Goal: Task Accomplishment & Management: Manage account settings

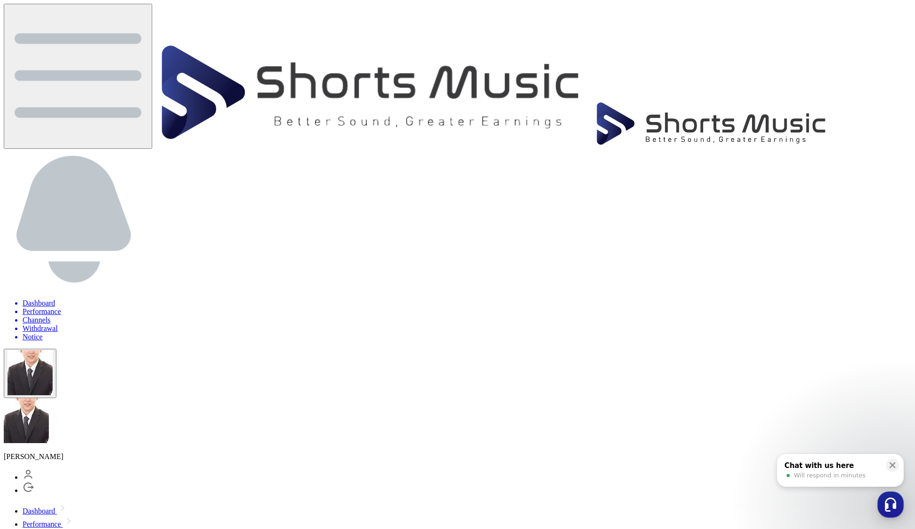
type input "**********"
click at [770, 316] on li "Channels" at bounding box center [467, 320] width 889 height 8
click at [716, 308] on li "Performance" at bounding box center [467, 312] width 889 height 8
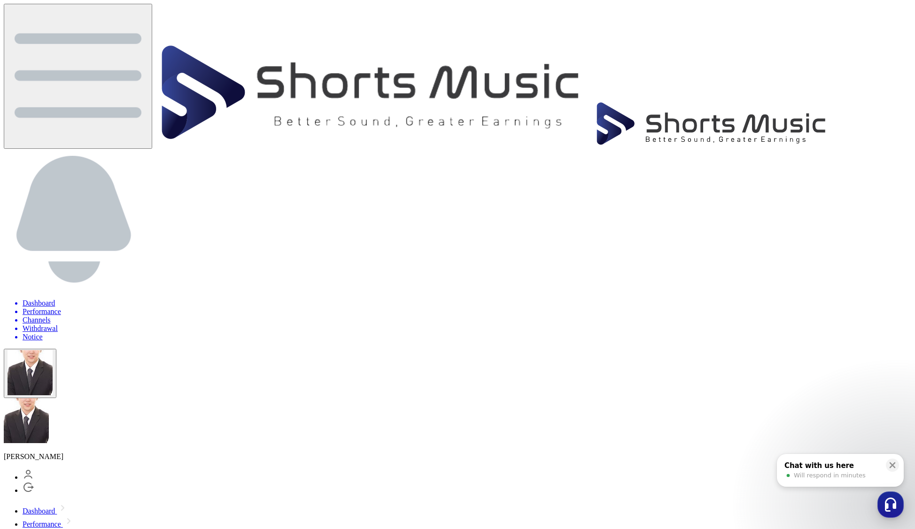
click at [818, 325] on li "Withdrawal" at bounding box center [467, 329] width 889 height 8
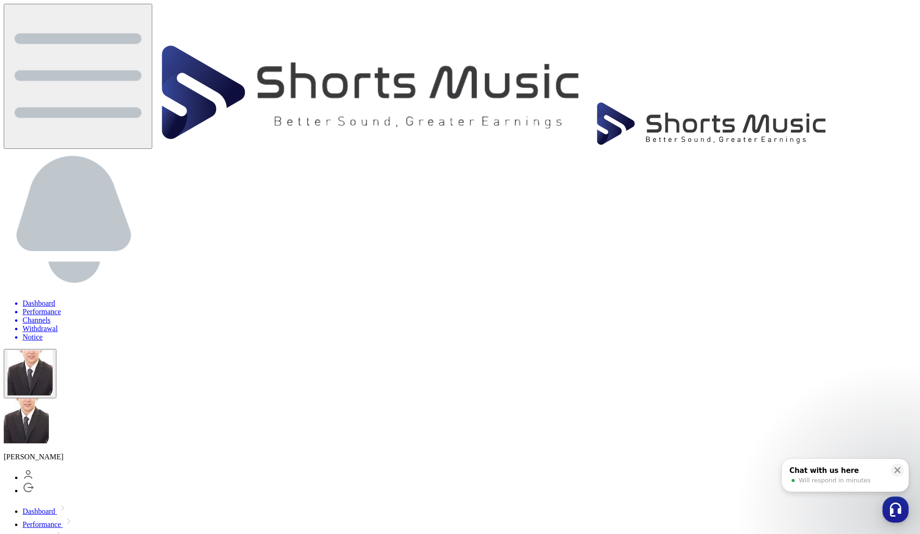
click at [780, 316] on li "Channels" at bounding box center [469, 320] width 893 height 8
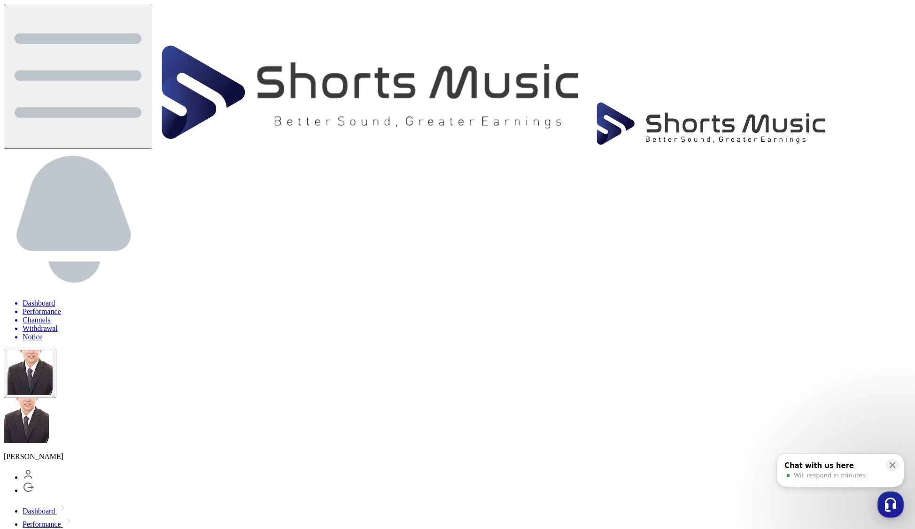
click at [726, 308] on li "Performance" at bounding box center [467, 312] width 889 height 8
click at [799, 325] on li "Withdrawal" at bounding box center [467, 329] width 889 height 8
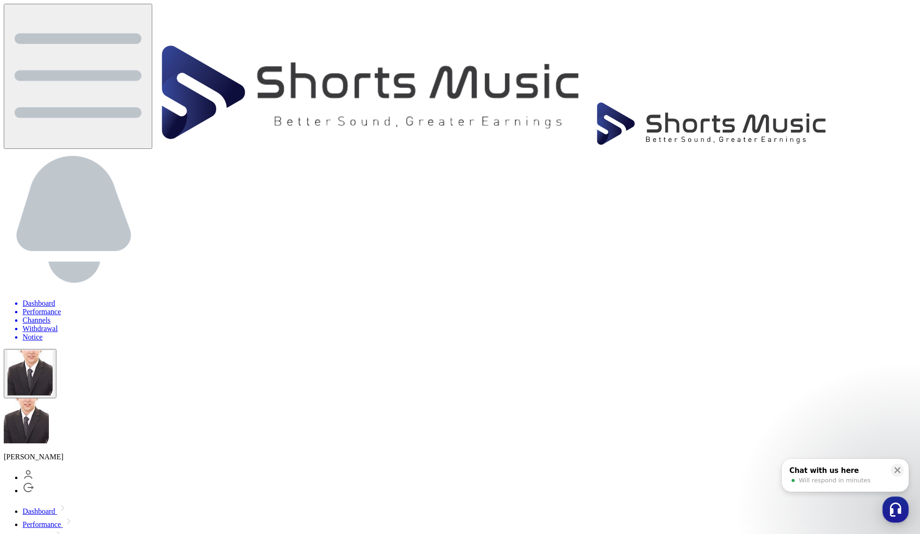
click at [726, 308] on li "Performance" at bounding box center [469, 312] width 893 height 8
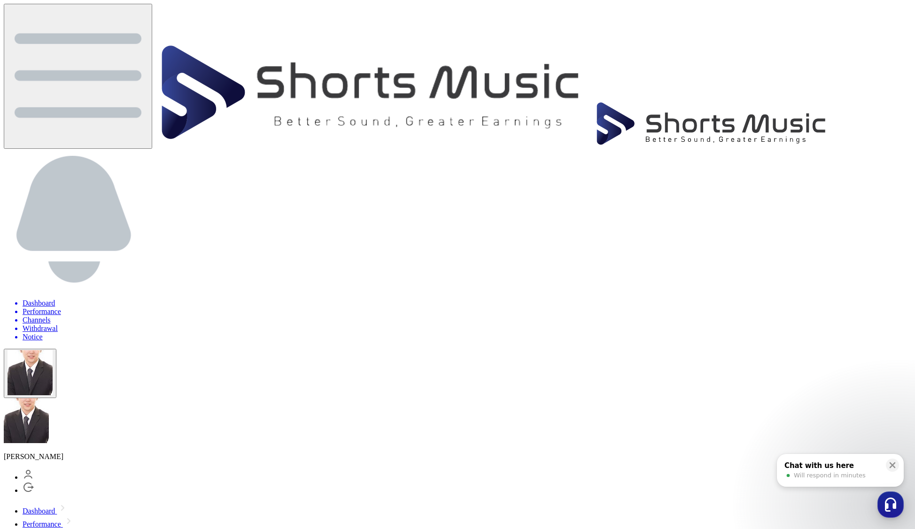
click at [809, 325] on li "Withdrawal" at bounding box center [467, 329] width 889 height 8
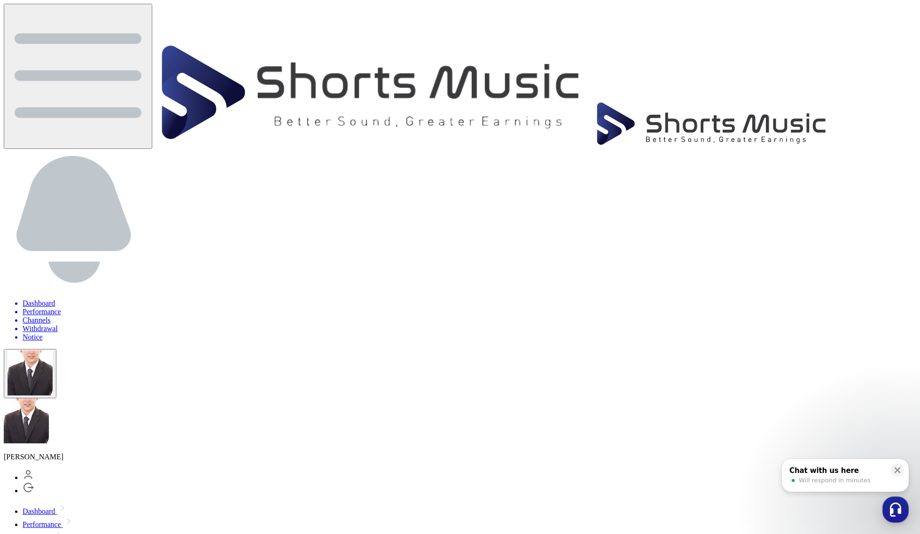
click at [750, 308] on li "Performance" at bounding box center [469, 312] width 893 height 8
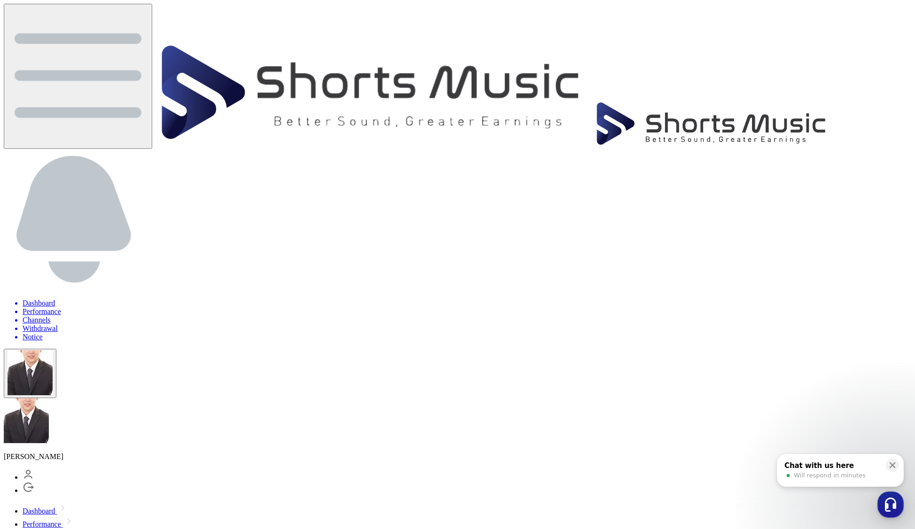
click at [776, 316] on li "Channels" at bounding box center [467, 320] width 889 height 8
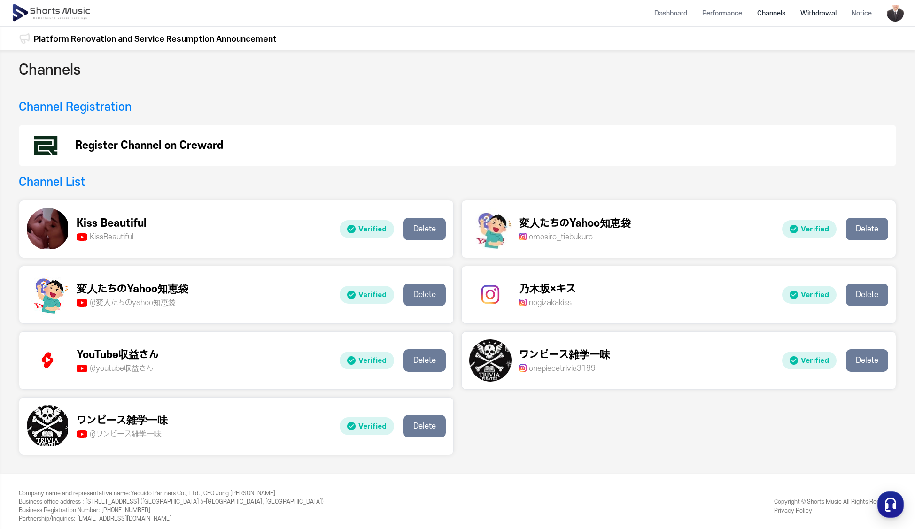
click at [816, 12] on li "Withdrawal" at bounding box center [818, 13] width 51 height 25
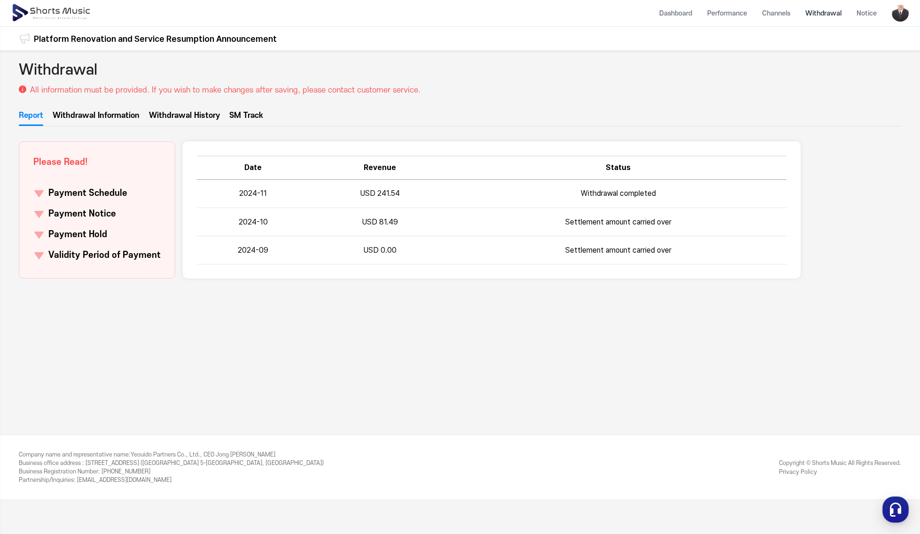
click at [187, 118] on link "Withdrawal History" at bounding box center [184, 118] width 71 height 16
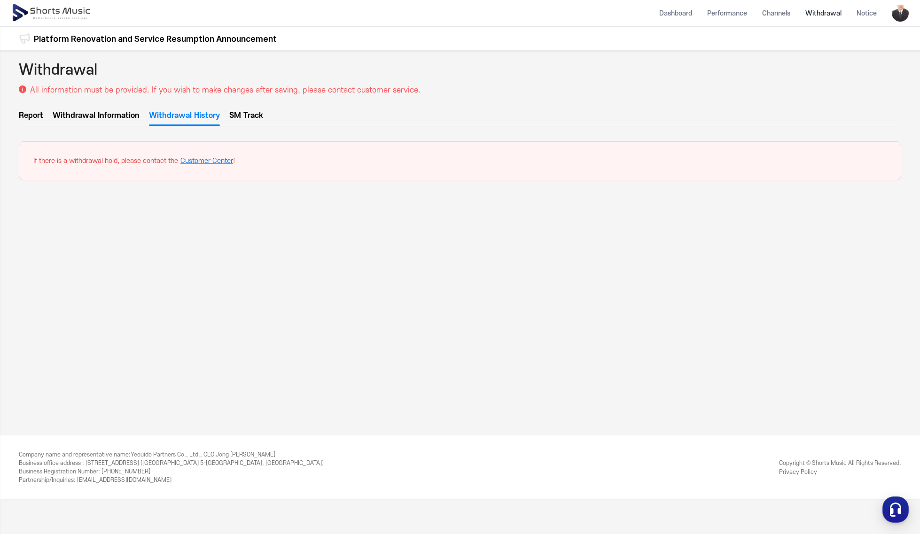
click at [92, 112] on link "Withdrawal Information" at bounding box center [96, 118] width 87 height 16
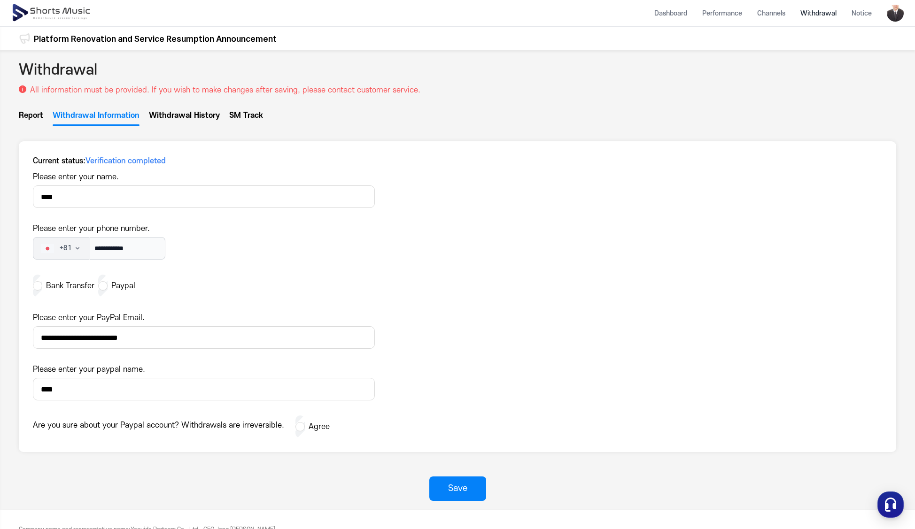
click at [191, 119] on link "Withdrawal History" at bounding box center [184, 118] width 71 height 16
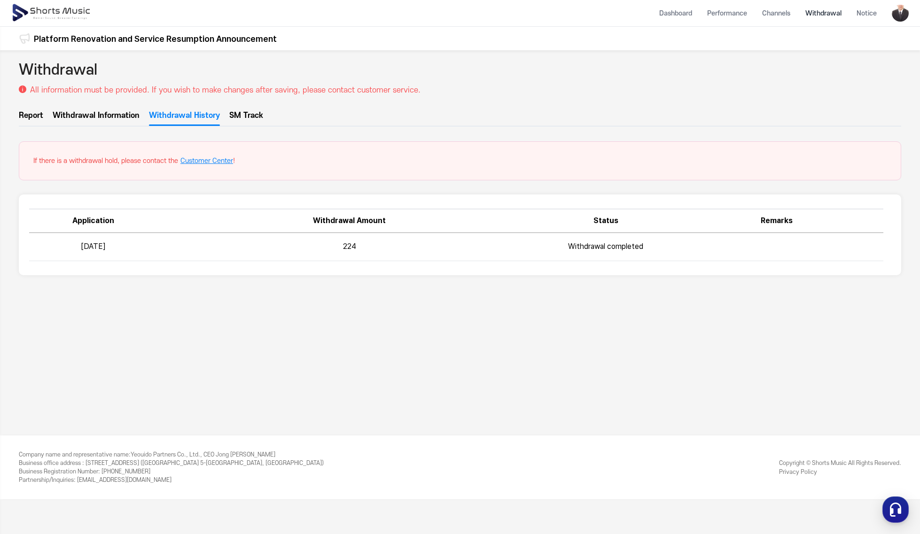
click at [102, 111] on link "Withdrawal Information" at bounding box center [96, 118] width 87 height 16
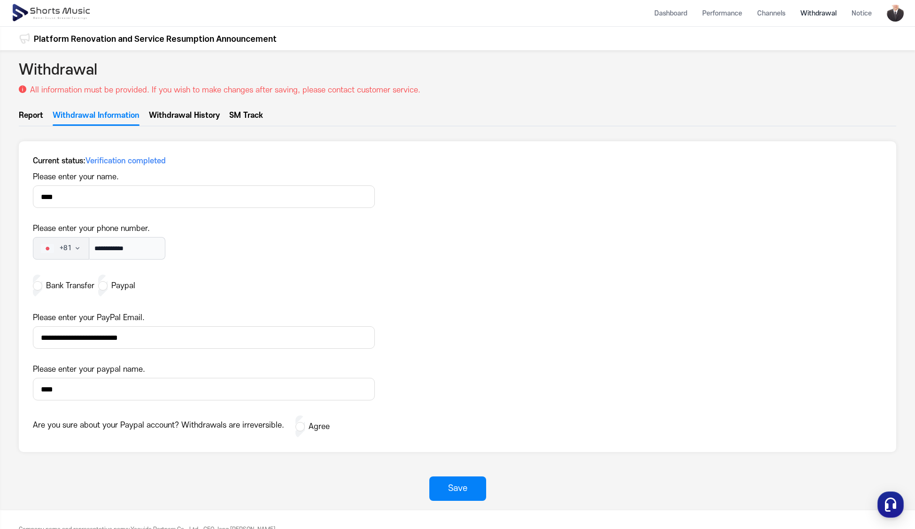
click at [34, 114] on link "Report" at bounding box center [31, 118] width 24 height 16
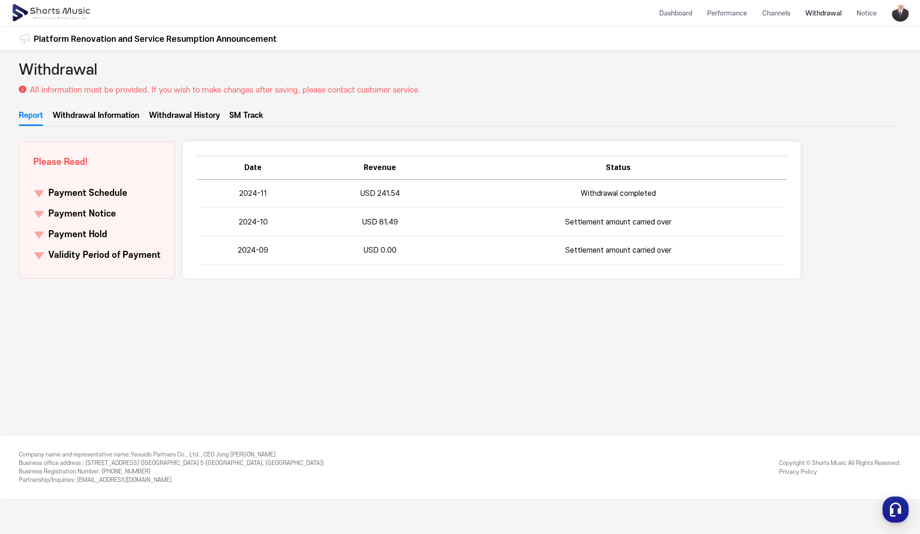
click at [174, 111] on link "Withdrawal History" at bounding box center [184, 118] width 71 height 16
